Goal: Task Accomplishment & Management: Manage account settings

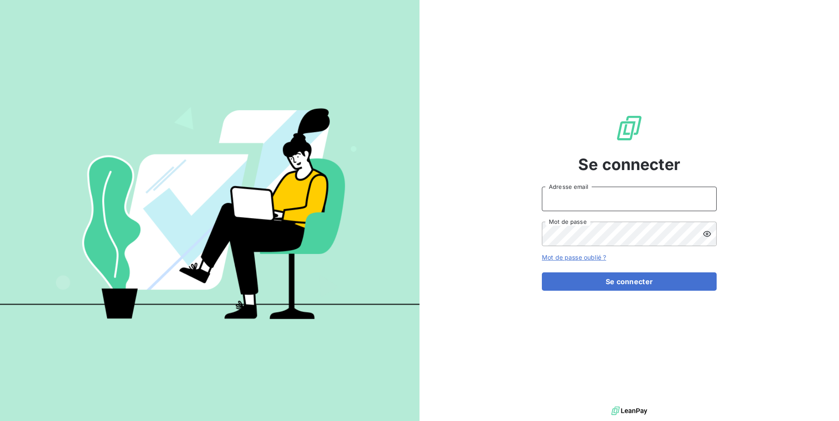
click at [586, 200] on input "Adresse email" at bounding box center [629, 198] width 175 height 24
type input "admin@lpgitaly"
click at [542, 272] on button "Se connecter" at bounding box center [629, 281] width 175 height 18
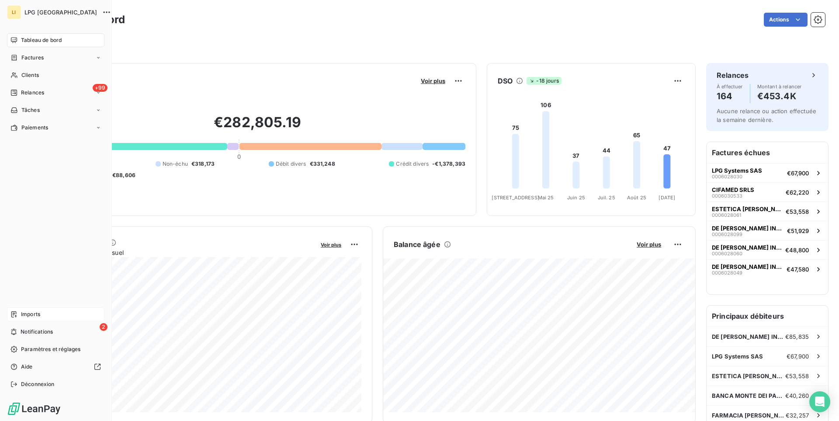
click at [22, 314] on span "Imports" at bounding box center [30, 314] width 19 height 8
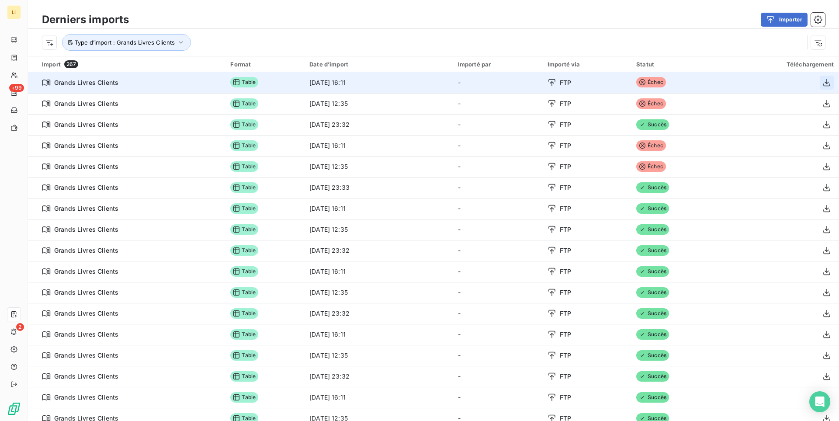
click at [823, 80] on icon "button" at bounding box center [826, 82] width 9 height 9
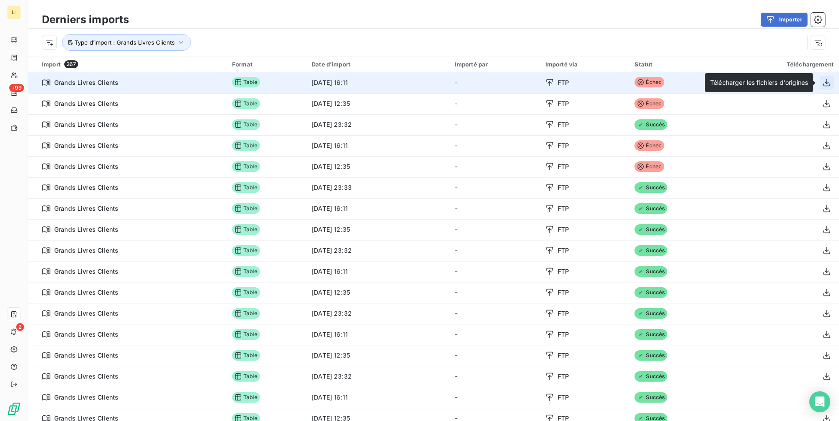
click at [826, 84] on icon "button" at bounding box center [826, 82] width 9 height 9
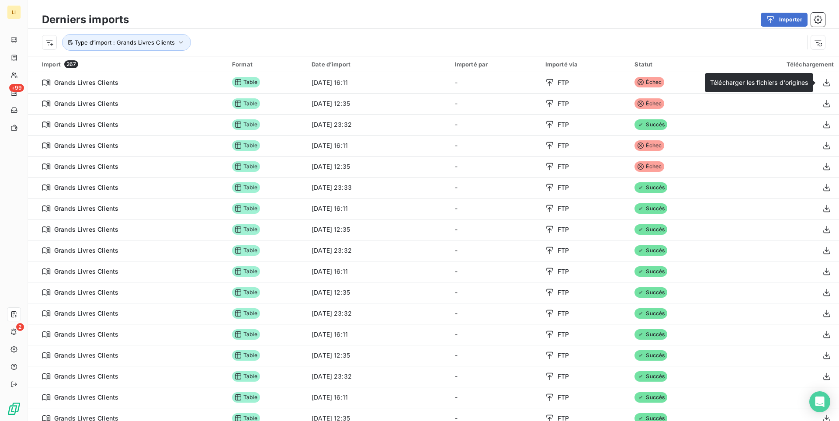
click at [432, 11] on div "Derniers imports Importer" at bounding box center [433, 19] width 811 height 18
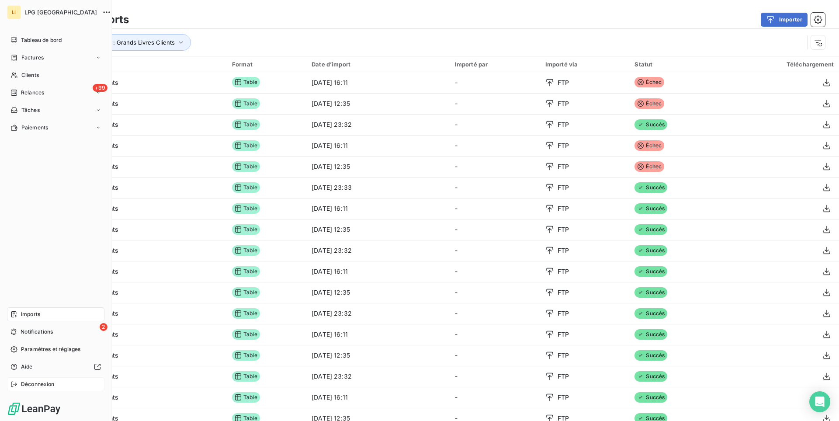
click at [20, 382] on div "Déconnexion" at bounding box center [55, 384] width 97 height 14
